Goal: Ask a question

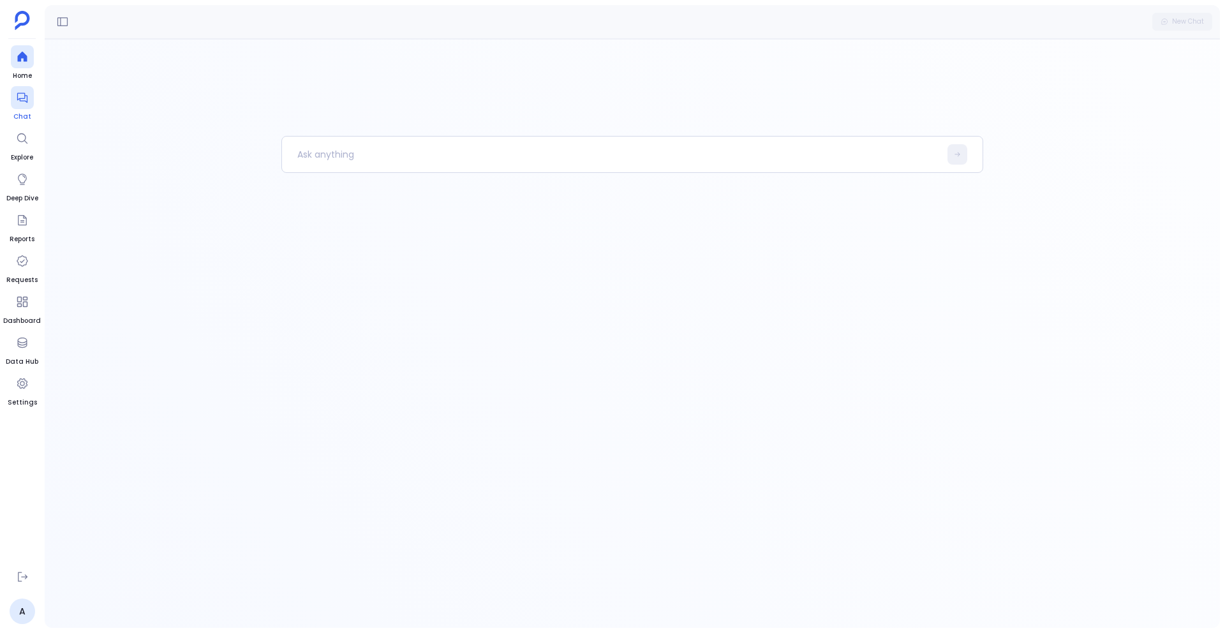
click at [22, 91] on icon at bounding box center [22, 97] width 13 height 13
click at [386, 323] on div at bounding box center [620, 317] width 589 height 20
click at [382, 314] on textarea at bounding box center [620, 317] width 589 height 13
type textarea "What does the touchpoint journey look like for deals we lost in the last 2 year…"
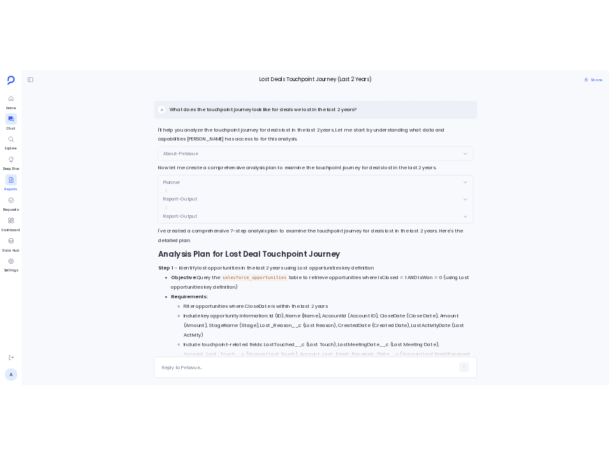
scroll to position [-1072, 0]
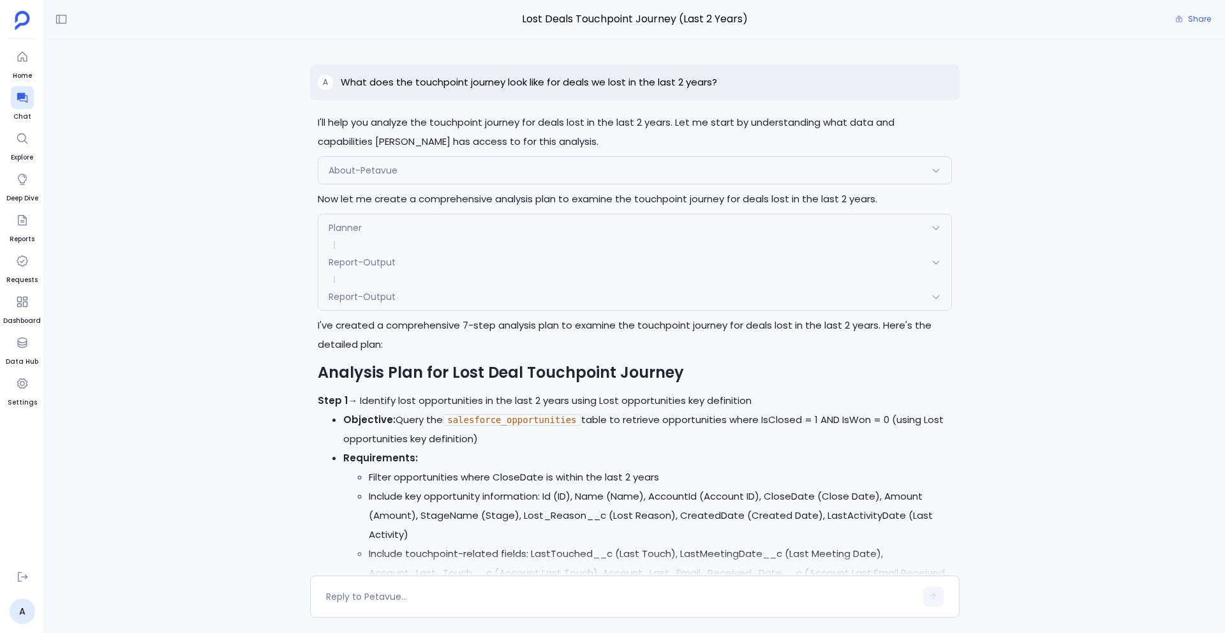
click at [465, 86] on p "What does the touchpoint journey look like for deals we lost in the last 2 year…" at bounding box center [529, 82] width 376 height 15
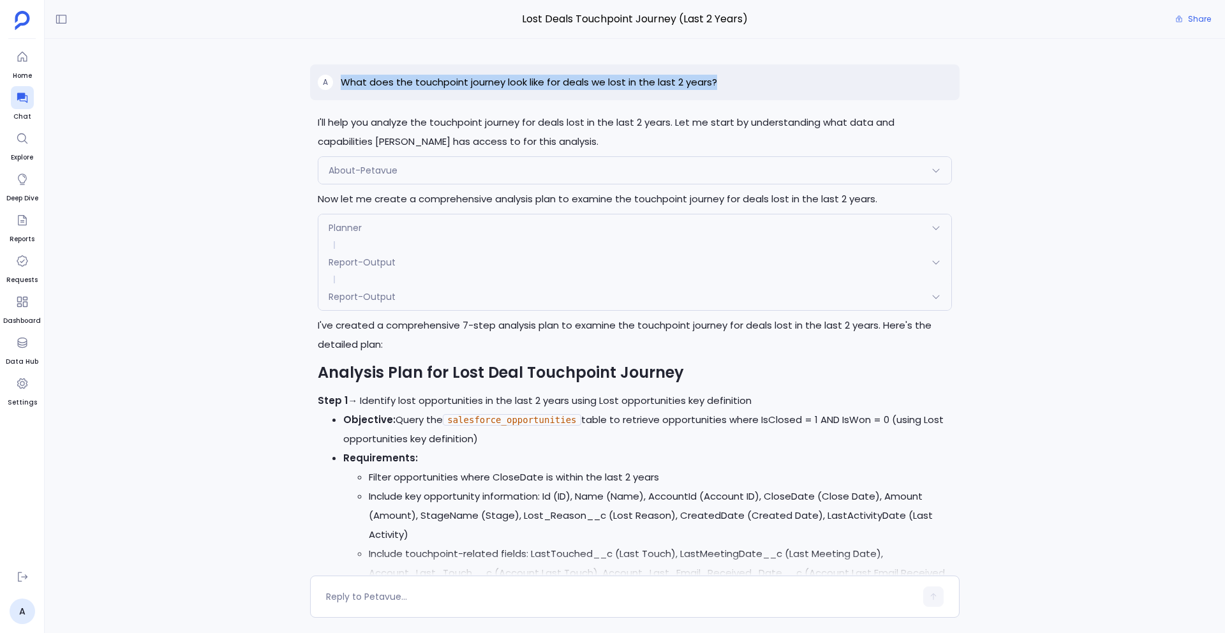
click at [465, 86] on p "What does the touchpoint journey look like for deals we lost in the last 2 year…" at bounding box center [529, 82] width 376 height 15
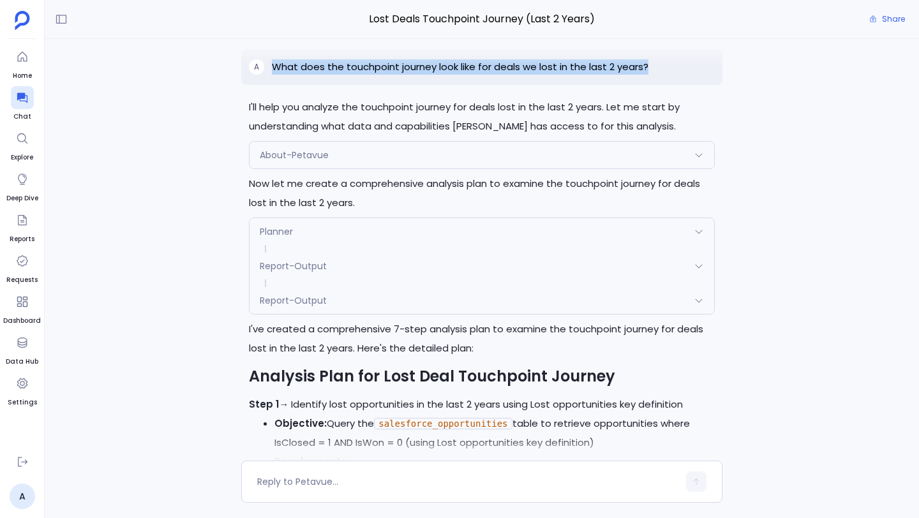
scroll to position [-1458, 0]
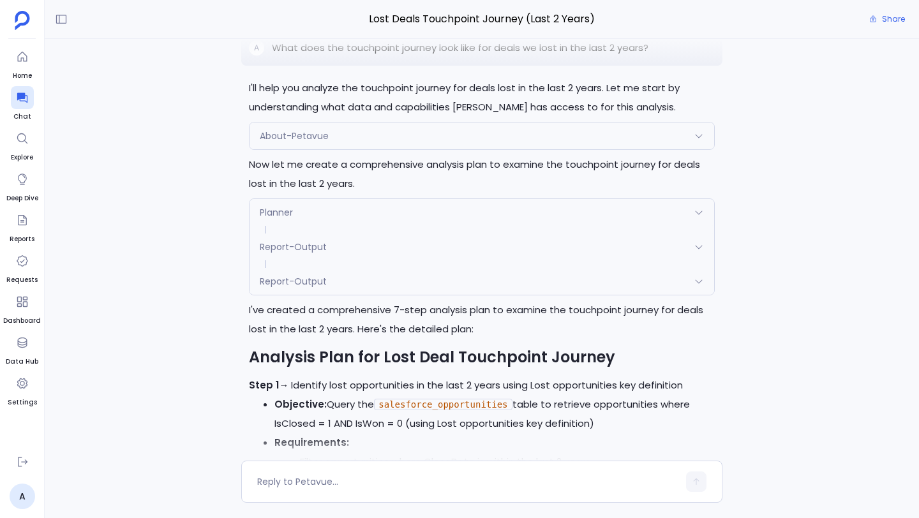
click at [263, 117] on p "I'll help you analyze the touchpoint journey for deals lost in the last 2 years…" at bounding box center [482, 97] width 466 height 38
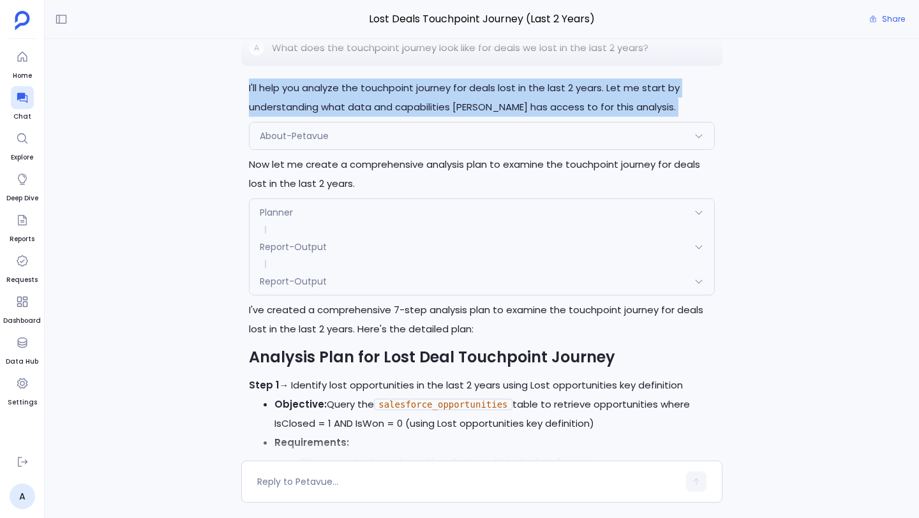
click at [263, 117] on p "I'll help you analyze the touchpoint journey for deals lost in the last 2 years…" at bounding box center [482, 97] width 466 height 38
copy p "I'll help you analyze the touchpoint journey for deals lost in the last 2 years…"
click at [293, 193] on p "Now let me create a comprehensive analysis plan to examine the touchpoint journ…" at bounding box center [482, 174] width 466 height 38
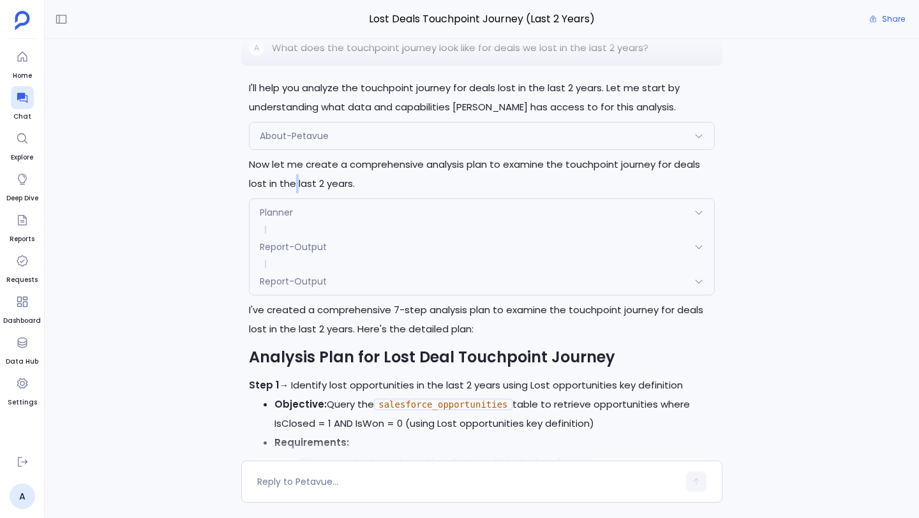
click at [293, 193] on p "Now let me create a comprehensive analysis plan to examine the touchpoint journ…" at bounding box center [482, 174] width 466 height 38
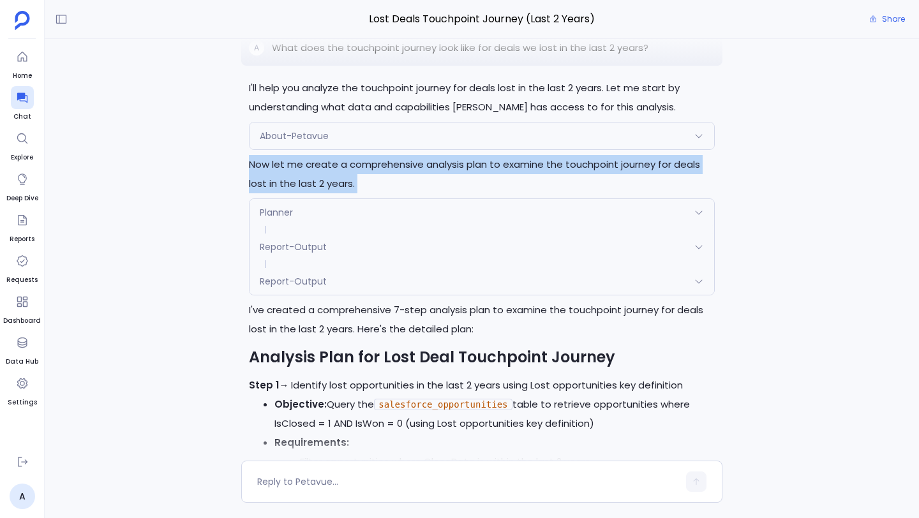
click at [293, 193] on p "Now let me create a comprehensive analysis plan to examine the touchpoint journ…" at bounding box center [482, 174] width 466 height 38
copy p "Now let me create a comprehensive analysis plan to examine the touchpoint journ…"
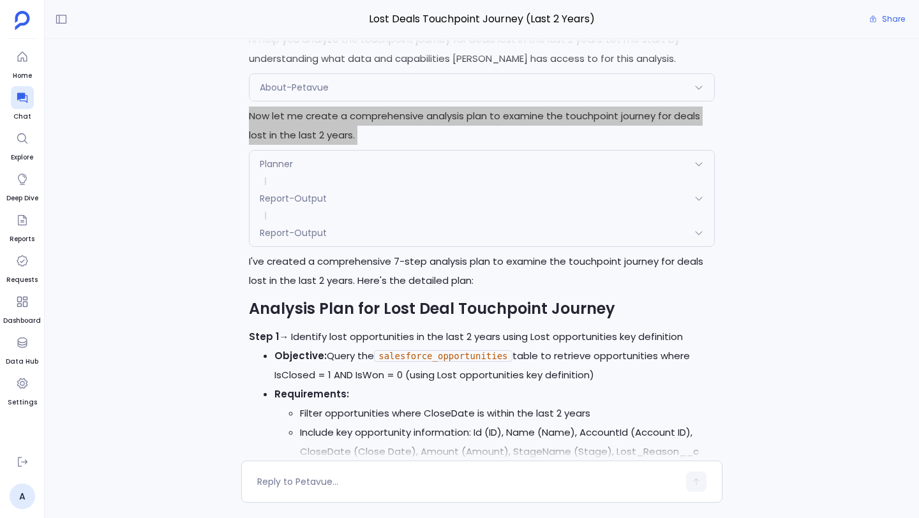
scroll to position [-1408, 0]
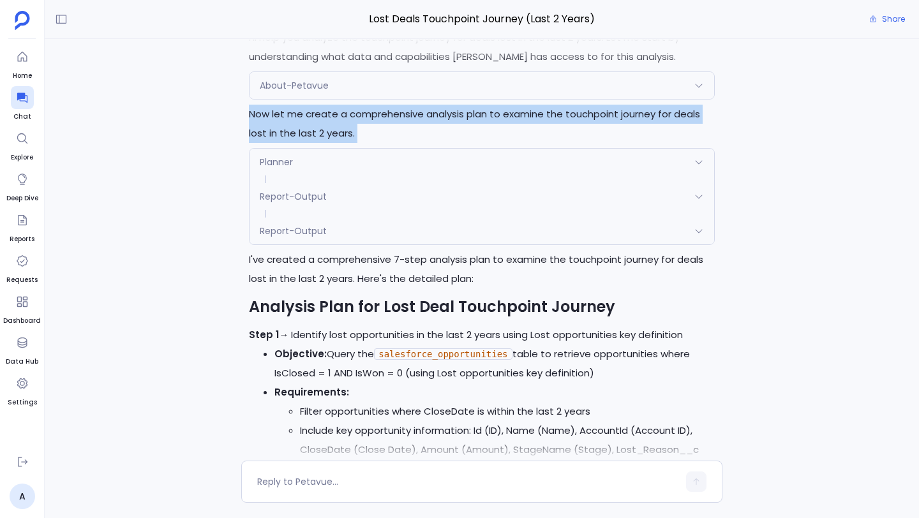
click at [321, 288] on p "I've created a comprehensive 7-step analysis plan to examine the touchpoint jou…" at bounding box center [482, 269] width 466 height 38
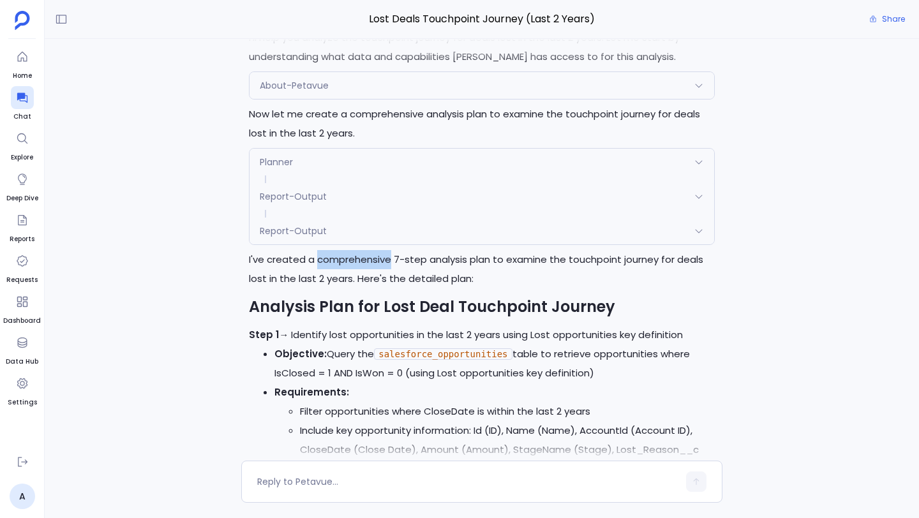
click at [321, 288] on p "I've created a comprehensive 7-step analysis plan to examine the touchpoint jou…" at bounding box center [482, 269] width 466 height 38
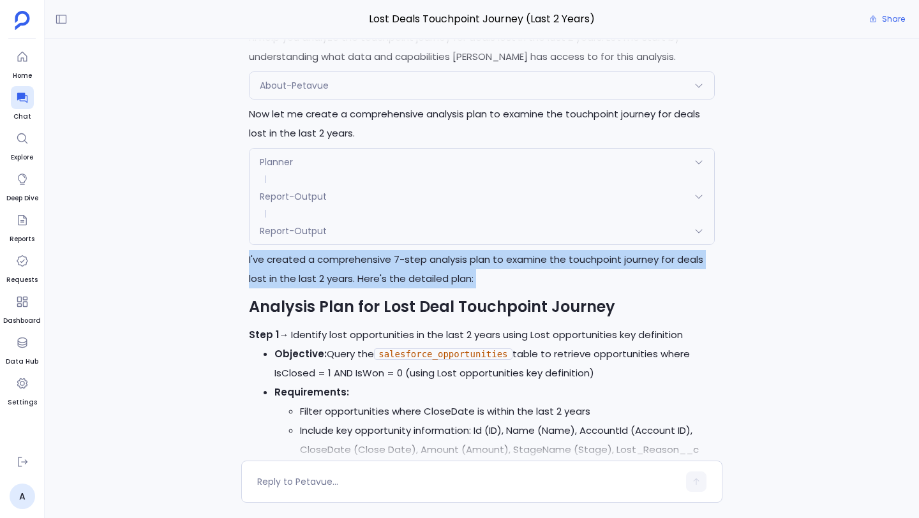
click at [321, 288] on p "I've created a comprehensive 7-step analysis plan to examine the touchpoint jou…" at bounding box center [482, 269] width 466 height 38
copy div "I've created a comprehensive 7-step analysis plan to examine the touchpoint jou…"
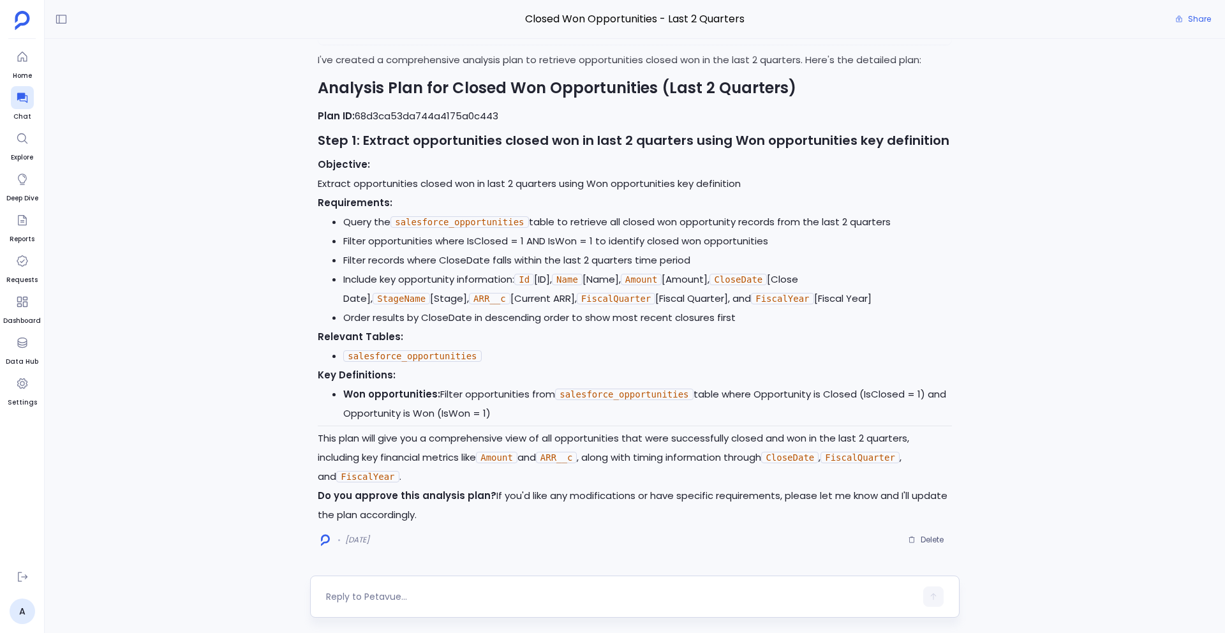
click at [363, 593] on textarea at bounding box center [620, 596] width 589 height 13
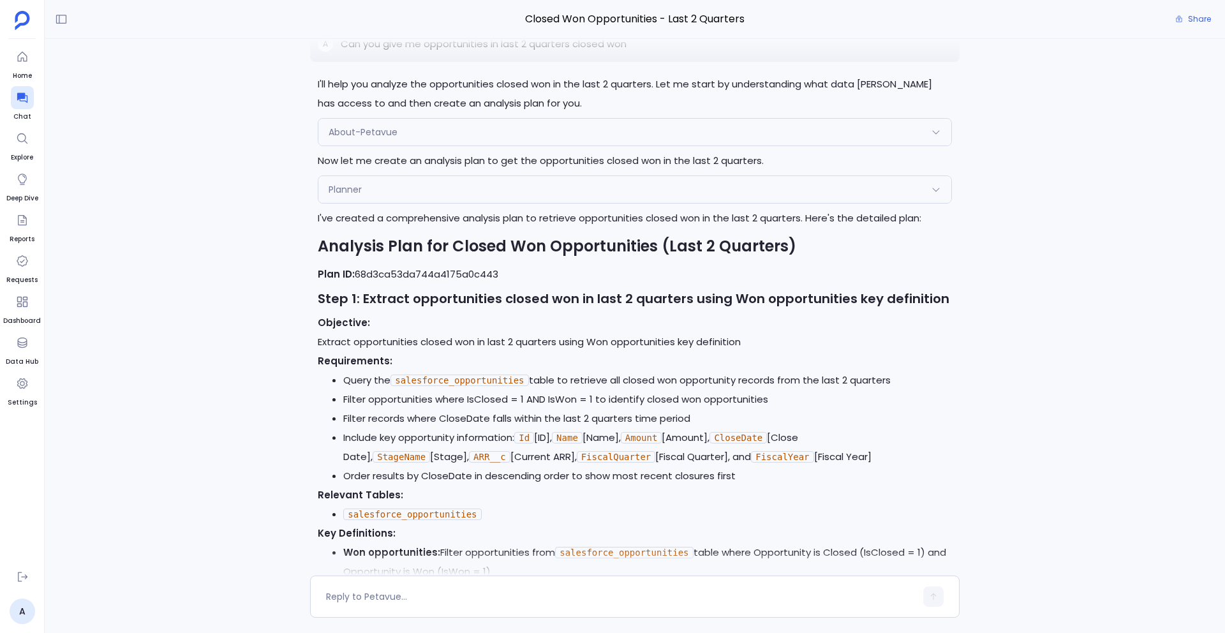
scroll to position [-196, 0]
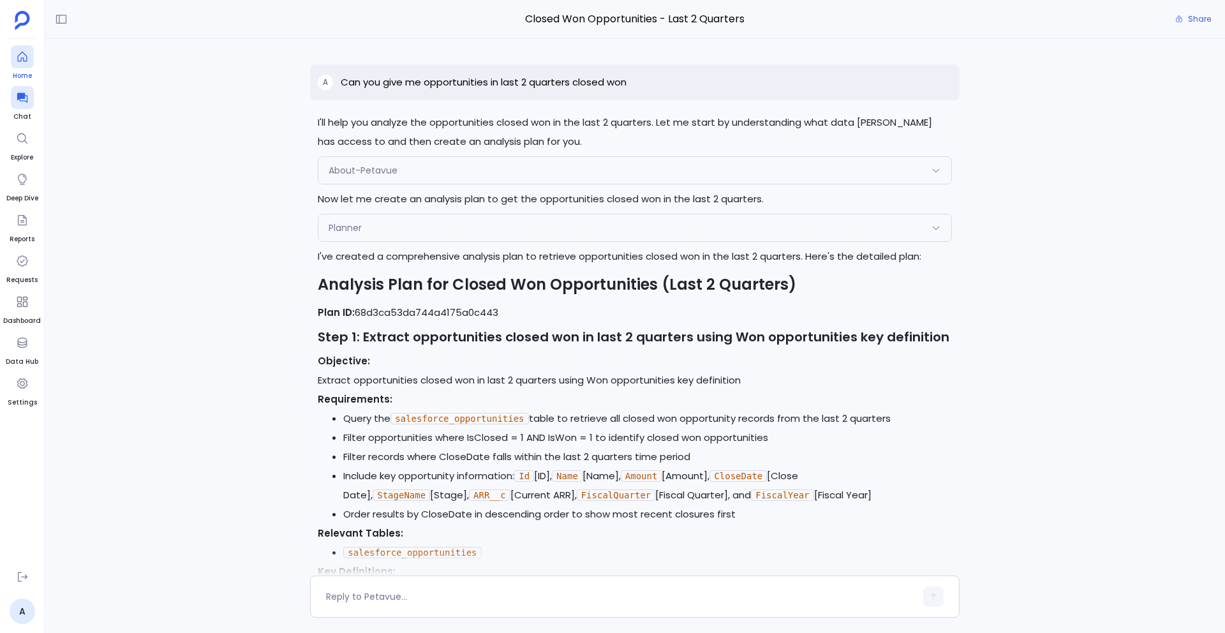
click at [19, 57] on icon at bounding box center [22, 56] width 13 height 13
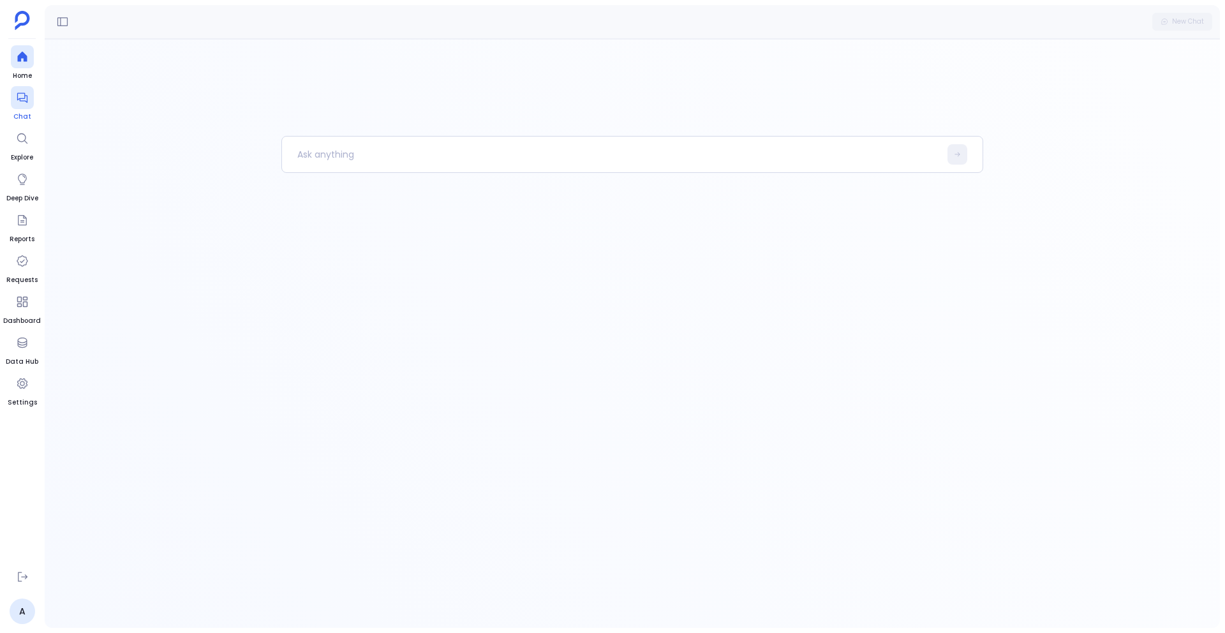
click at [30, 109] on link "Chat" at bounding box center [22, 104] width 23 height 36
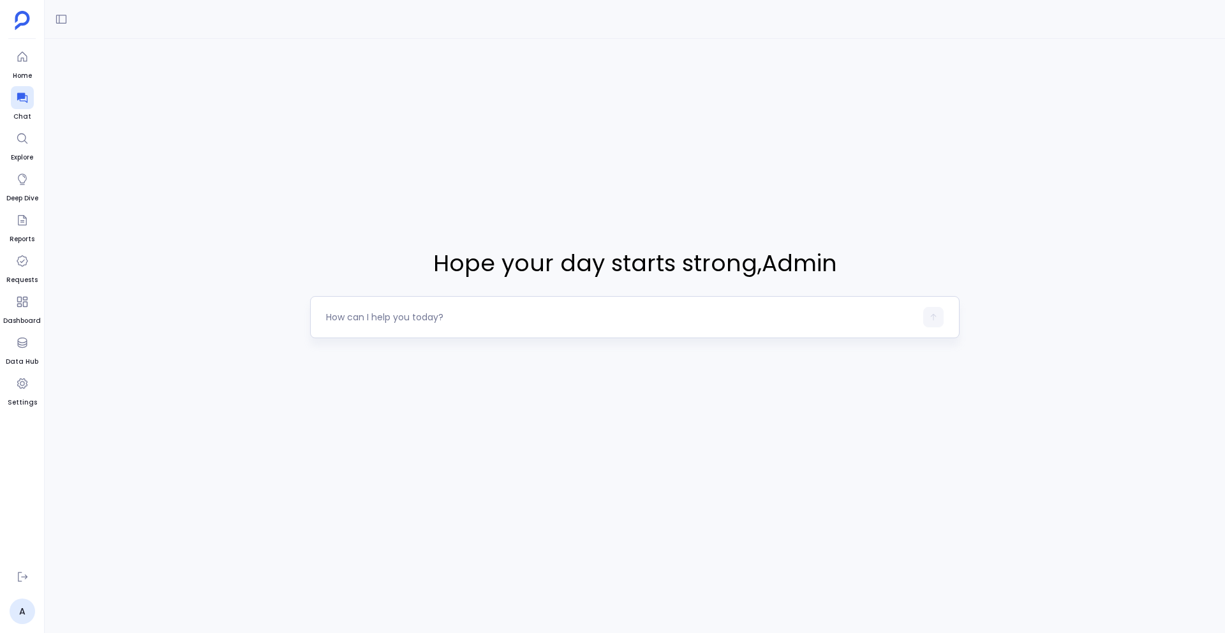
click at [370, 319] on textarea at bounding box center [620, 317] width 589 height 13
click at [517, 322] on textarea at bounding box center [620, 317] width 589 height 13
click at [403, 320] on textarea at bounding box center [620, 317] width 589 height 13
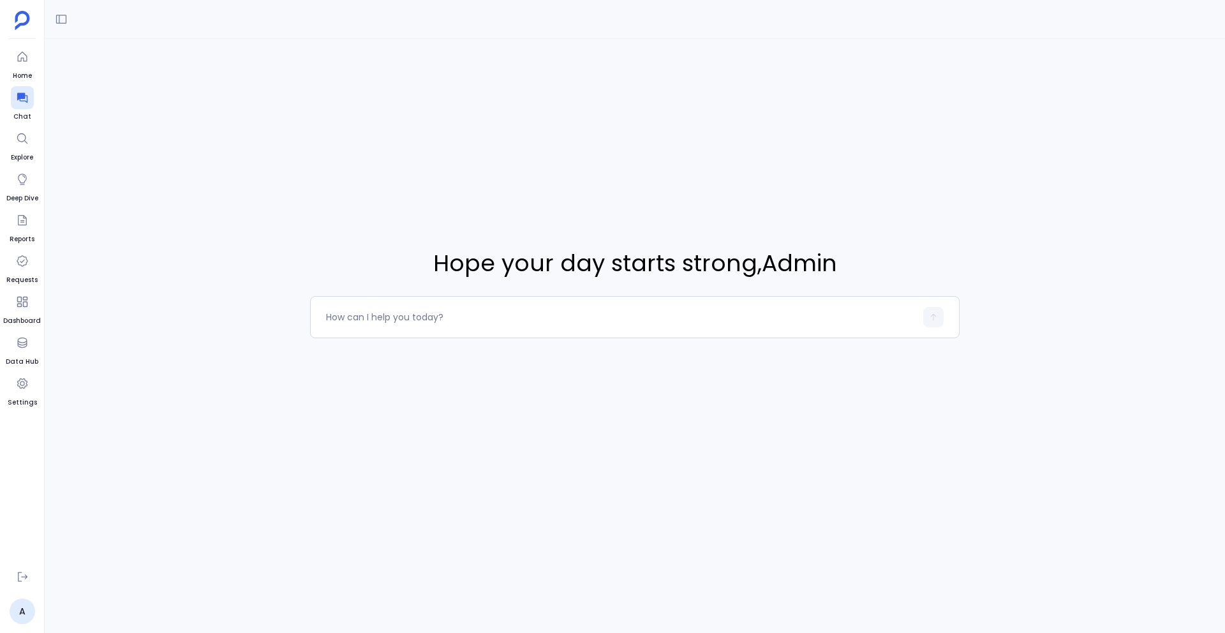
click at [514, 266] on span "Hope your day starts strong , Admin" at bounding box center [634, 263] width 649 height 34
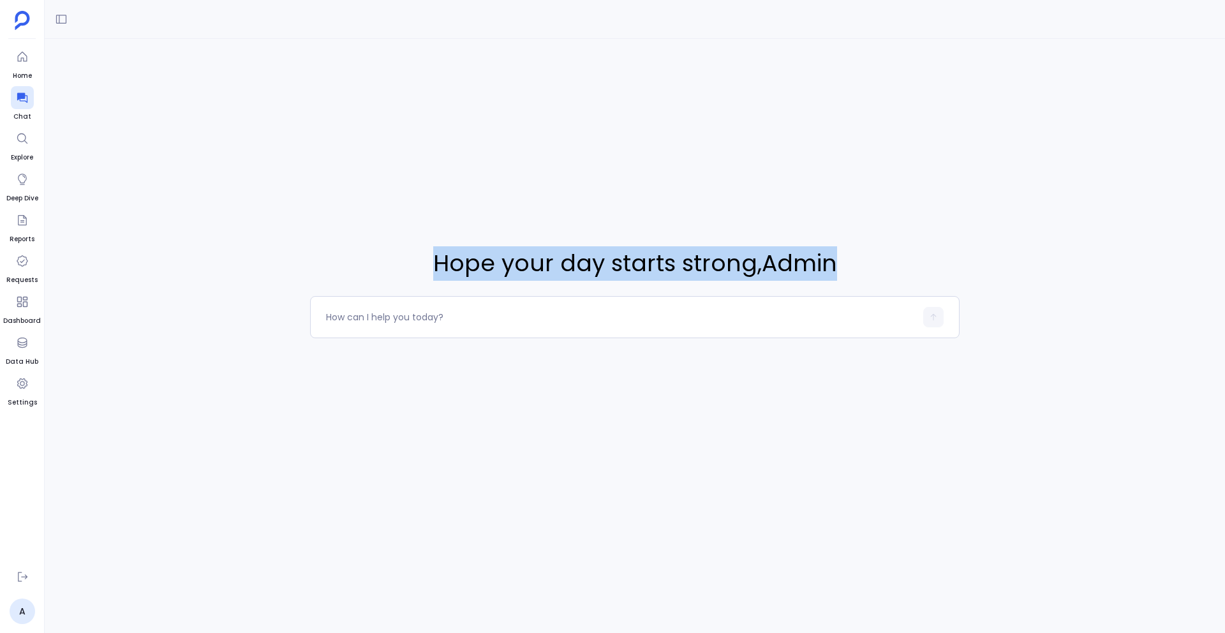
click at [514, 266] on span "Hope your day starts strong , Admin" at bounding box center [634, 263] width 649 height 34
click at [551, 242] on div "Hope your day starts strong , Admin" at bounding box center [635, 292] width 1180 height 507
